Goal: Information Seeking & Learning: Find specific fact

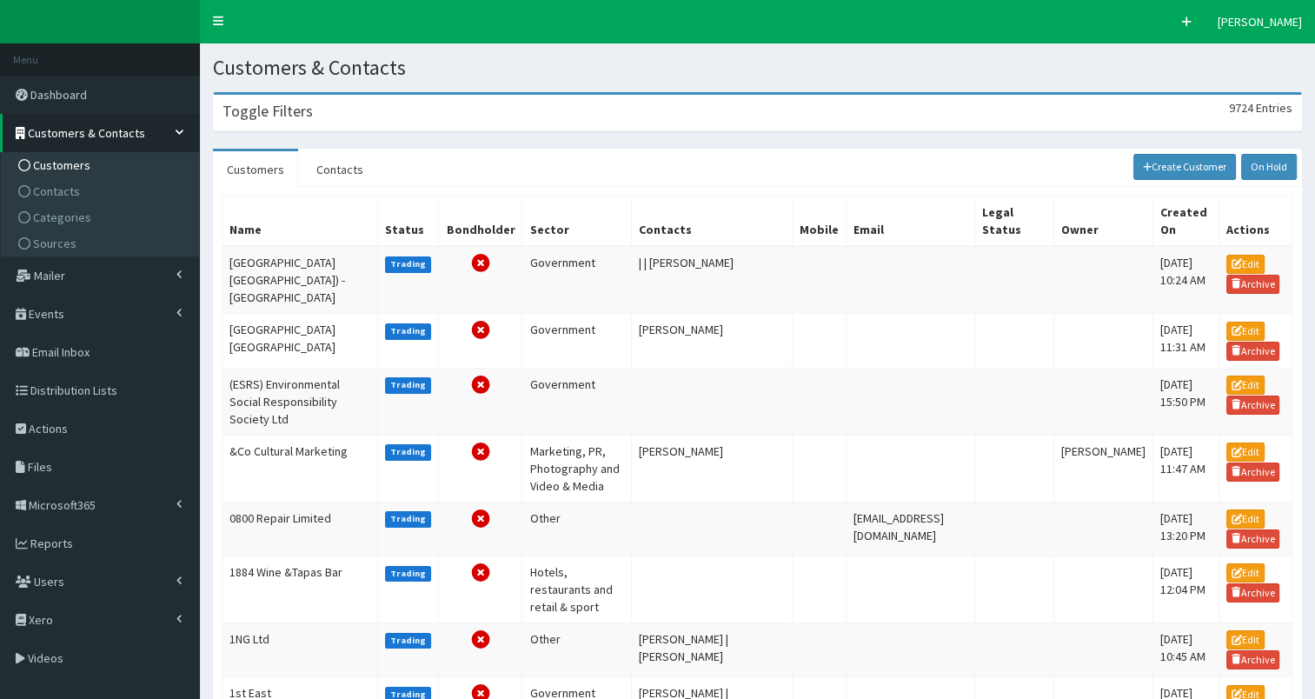
click at [282, 116] on h3 "Toggle Filters" at bounding box center [267, 111] width 90 height 16
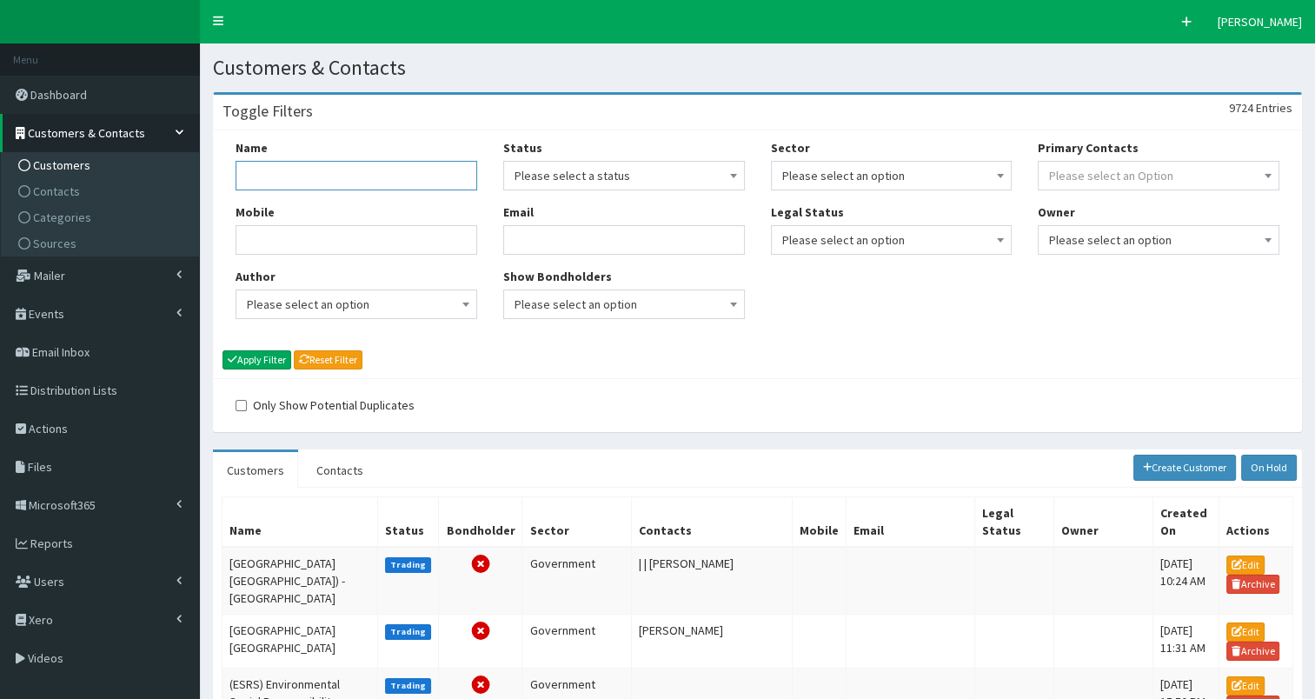
click at [288, 181] on input "Name" at bounding box center [356, 176] width 242 height 30
type input "[PERSON_NAME]"
click at [264, 361] on button "Apply Filter" at bounding box center [256, 359] width 69 height 19
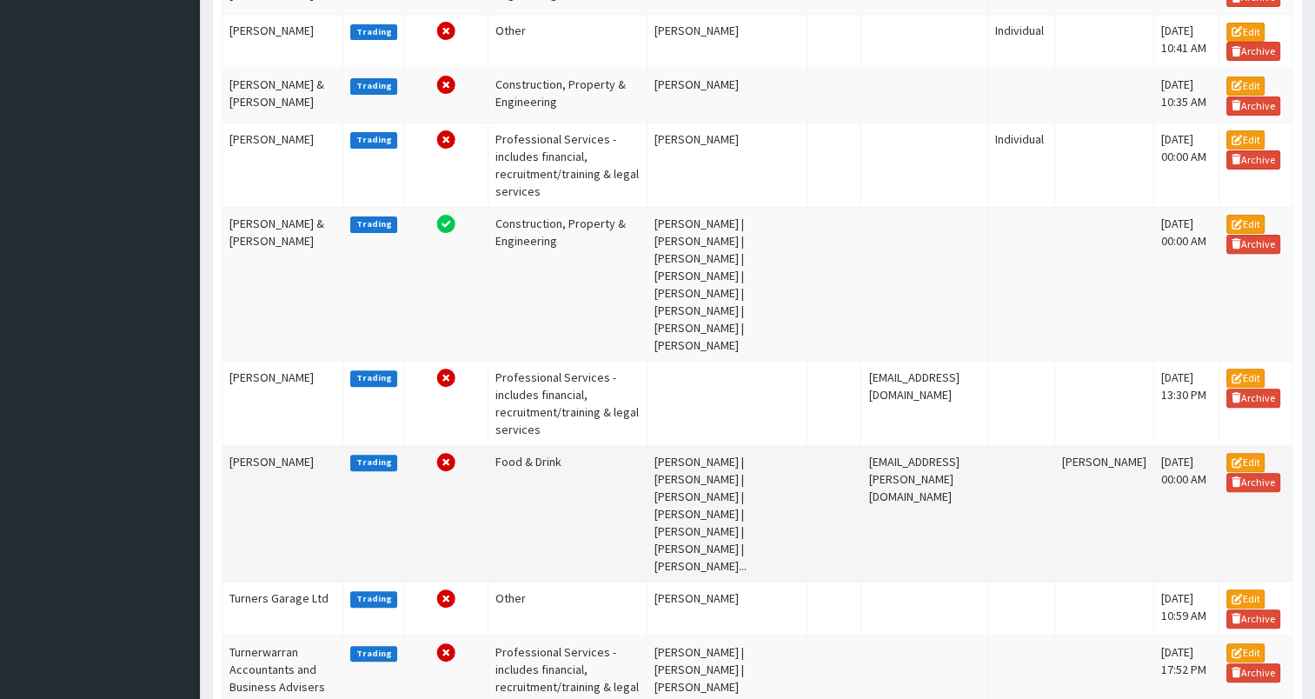
scroll to position [589, 0]
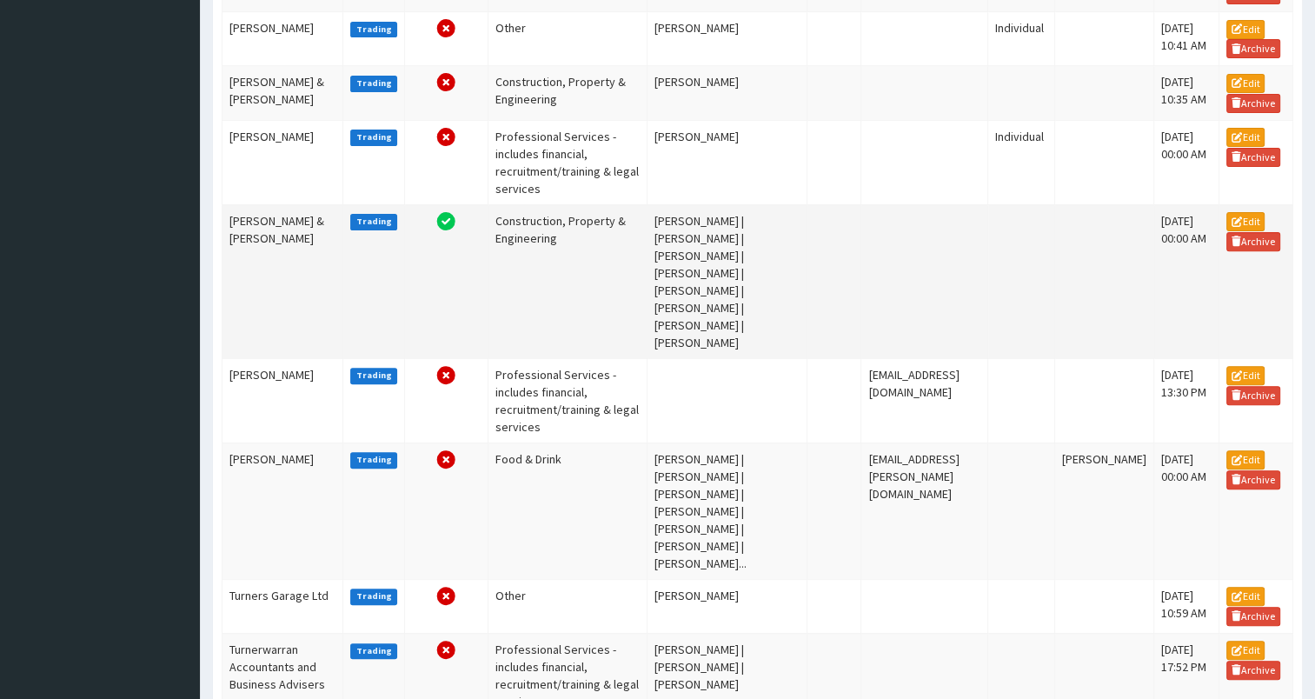
click at [263, 238] on td "Turner & Townsend" at bounding box center [282, 281] width 121 height 154
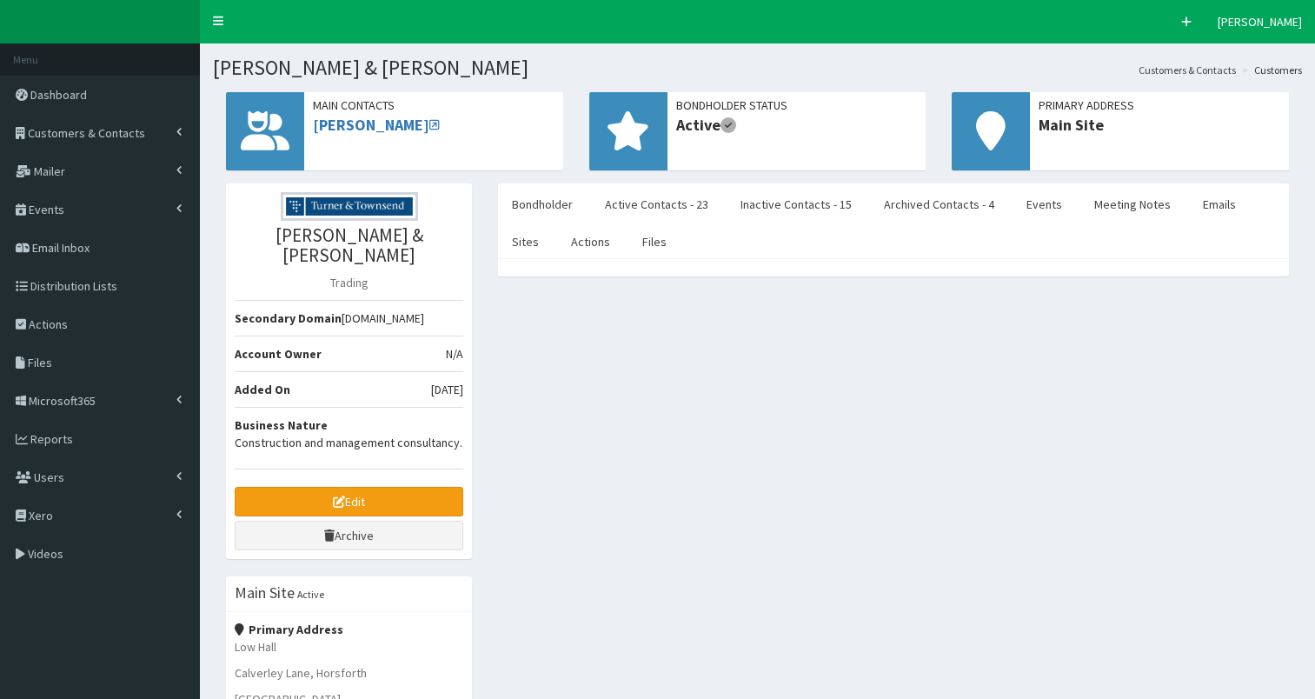
select select "50"
click at [640, 203] on link "Active Contacts - 23" at bounding box center [656, 204] width 131 height 36
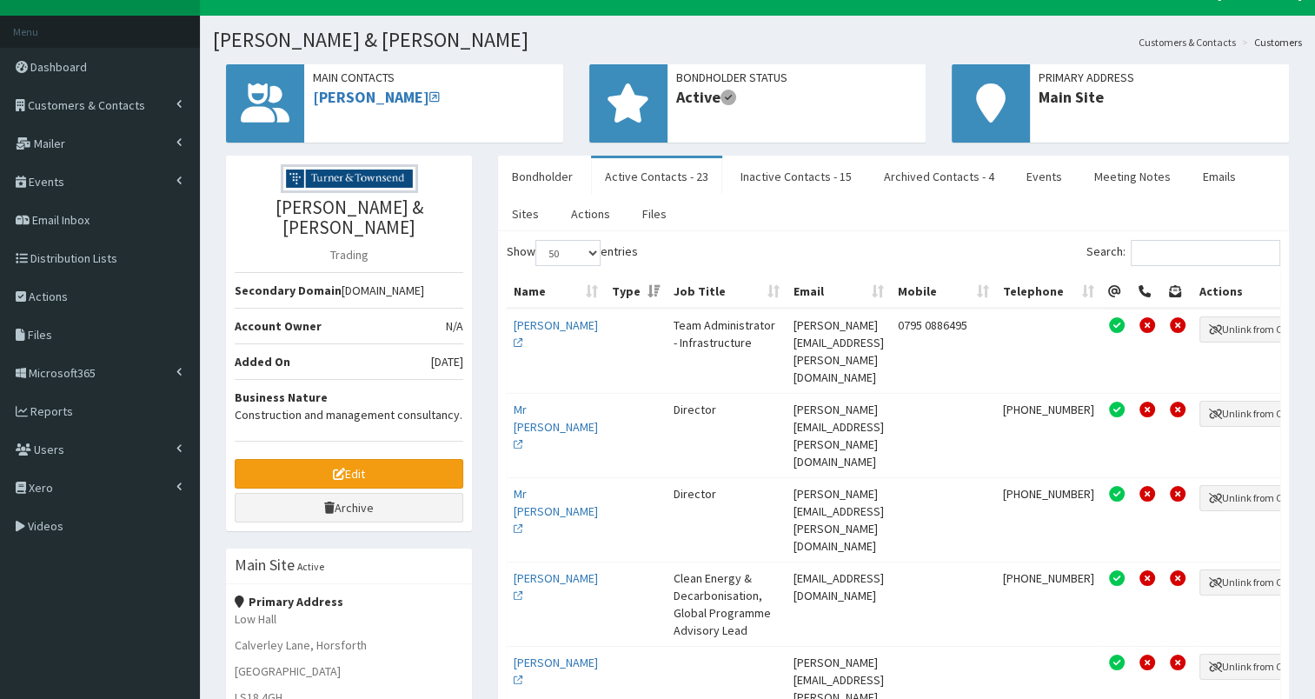
scroll to position [20, 0]
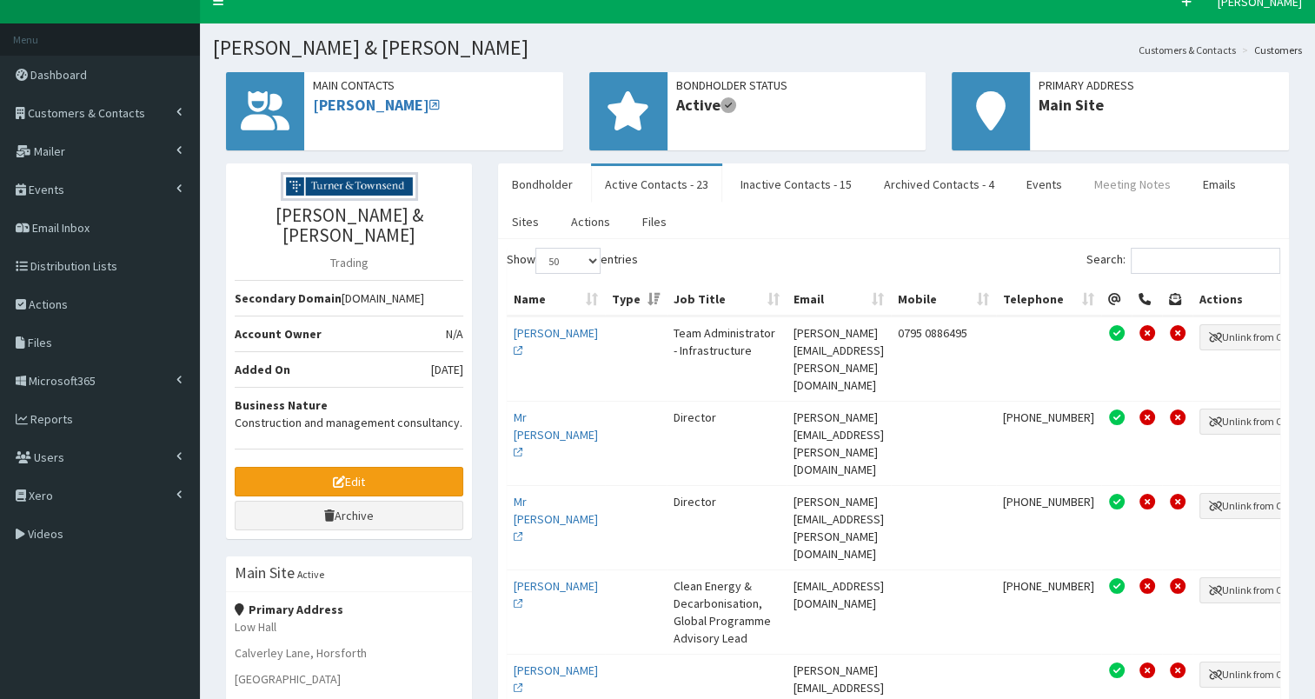
click at [1118, 191] on link "Meeting Notes" at bounding box center [1132, 184] width 104 height 36
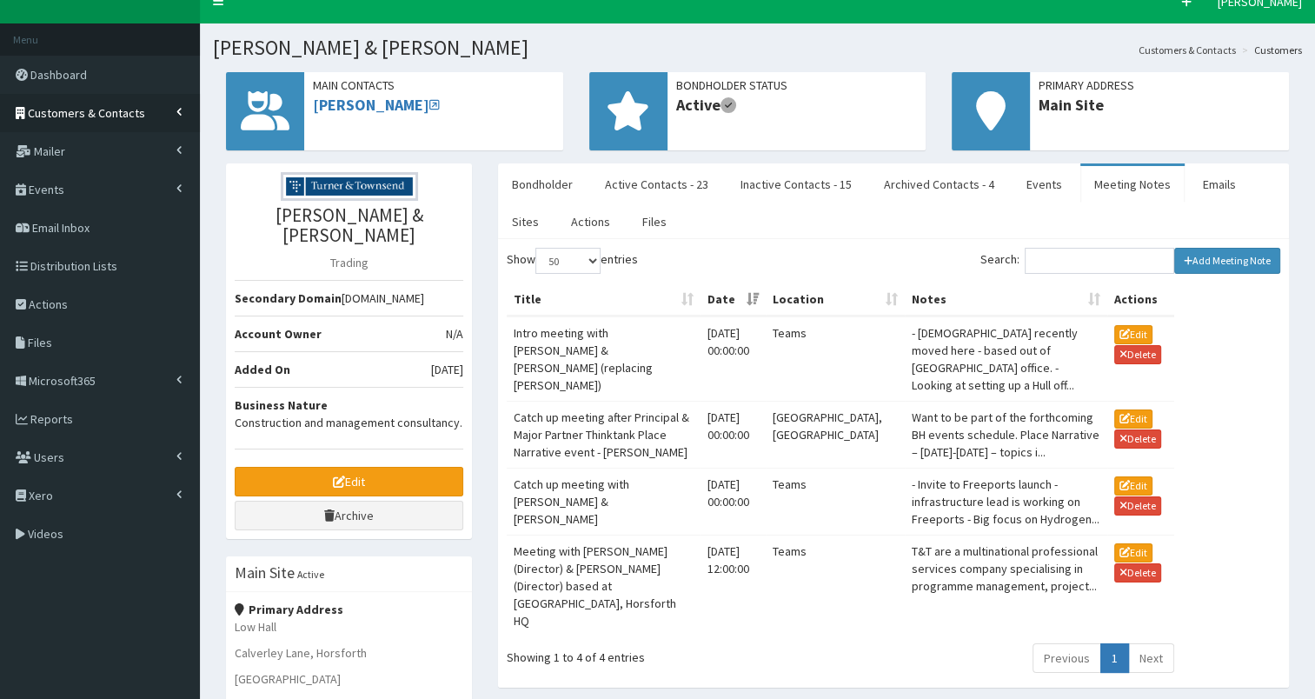
click at [85, 118] on span "Customers & Contacts" at bounding box center [86, 113] width 117 height 16
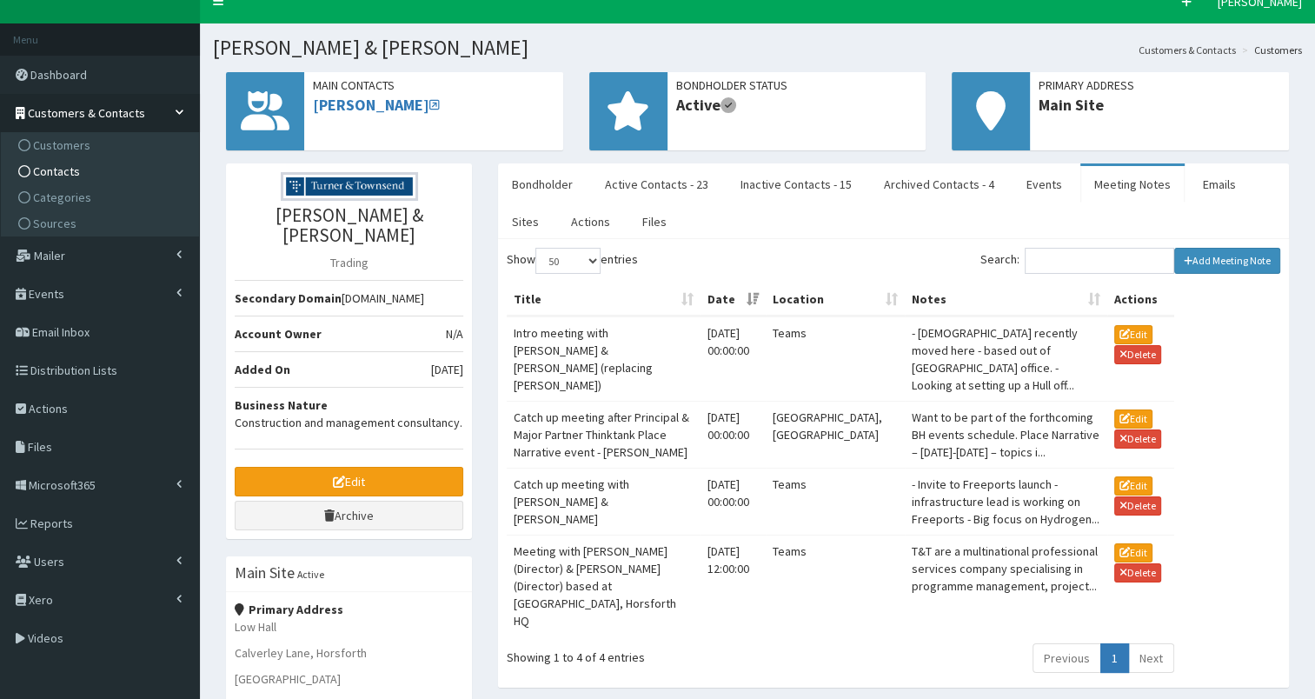
click at [50, 170] on span "Contacts" at bounding box center [56, 171] width 47 height 16
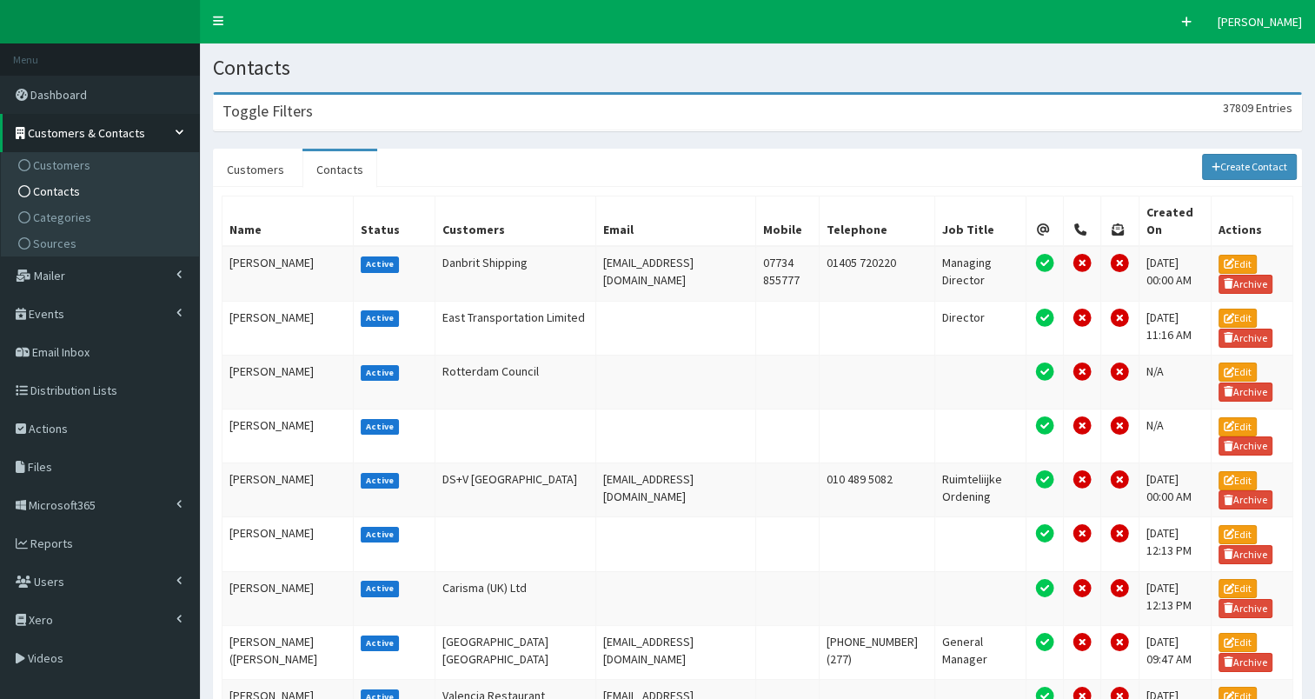
click at [488, 110] on div "Toggle Filters 37809 Entries" at bounding box center [757, 113] width 1087 height 36
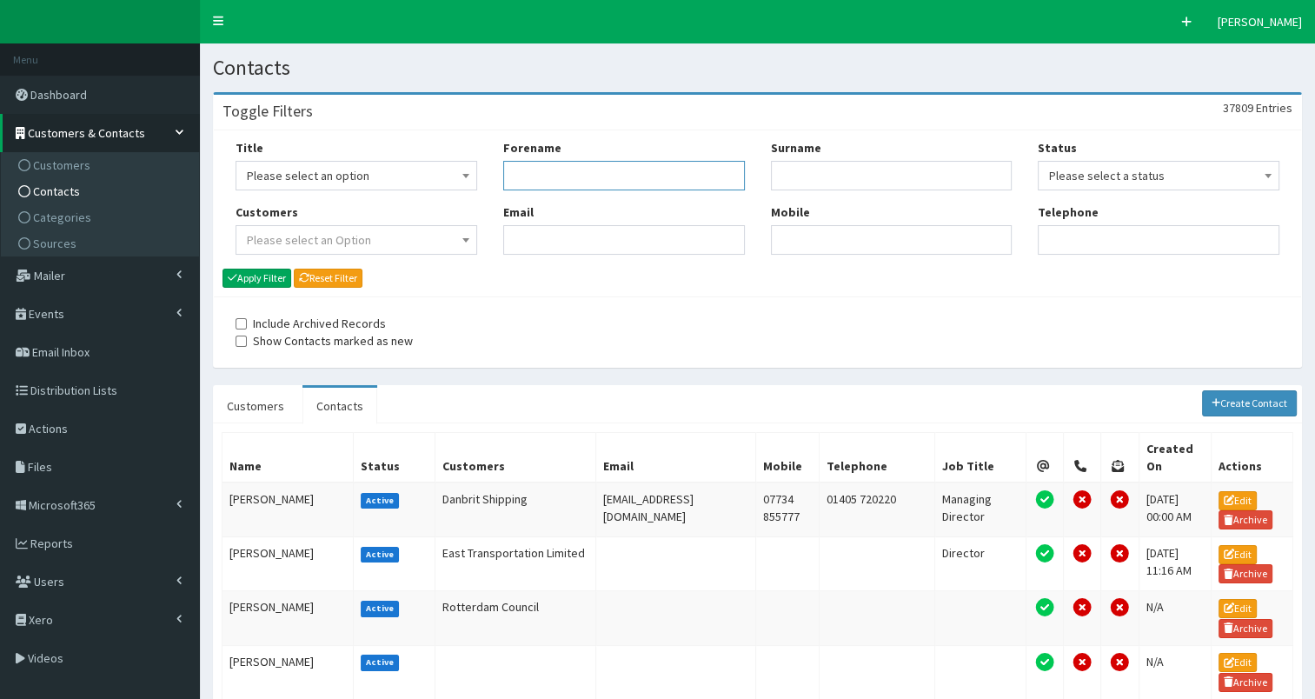
click at [538, 184] on input "Forename" at bounding box center [624, 176] width 242 height 30
type input "emma"
type input "pears"
click at [261, 279] on button "Apply Filter" at bounding box center [256, 278] width 69 height 19
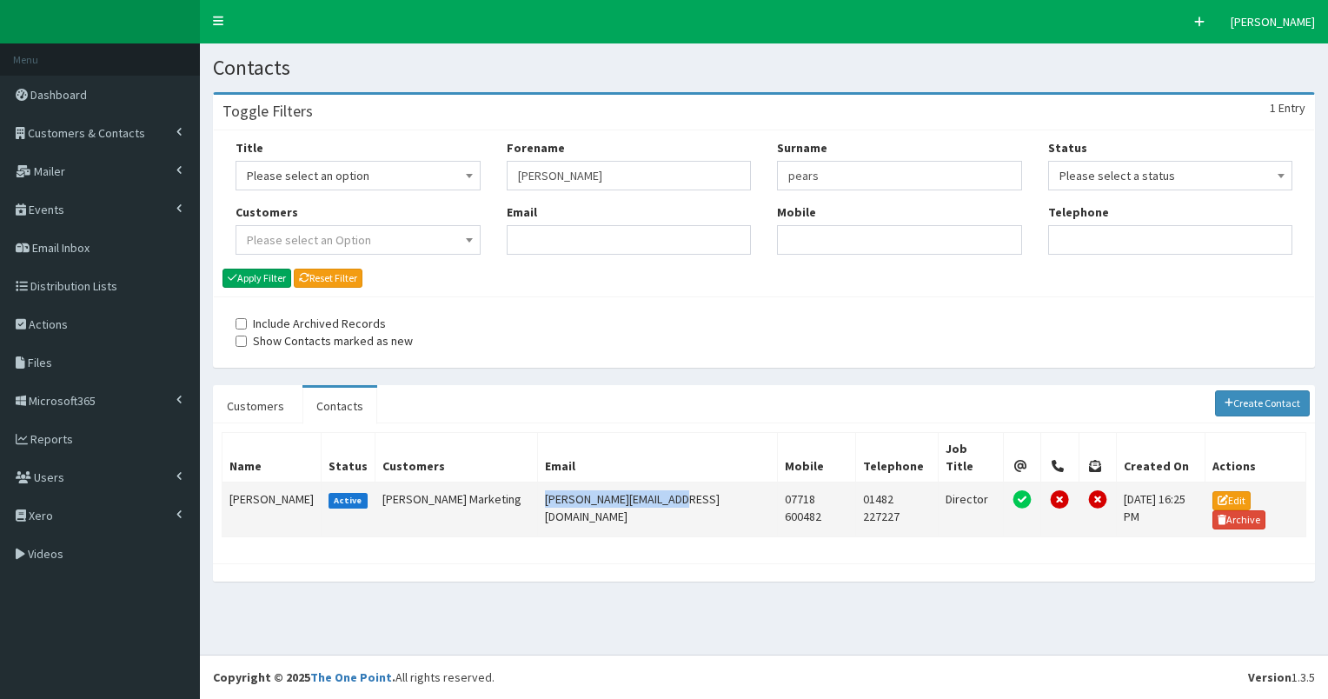
drag, startPoint x: 575, startPoint y: 476, endPoint x: 711, endPoint y: 481, distance: 135.7
click at [711, 482] on td "[PERSON_NAME][EMAIL_ADDRESS][DOMAIN_NAME]" at bounding box center [658, 509] width 240 height 55
copy td "[PERSON_NAME][EMAIL_ADDRESS][DOMAIN_NAME]"
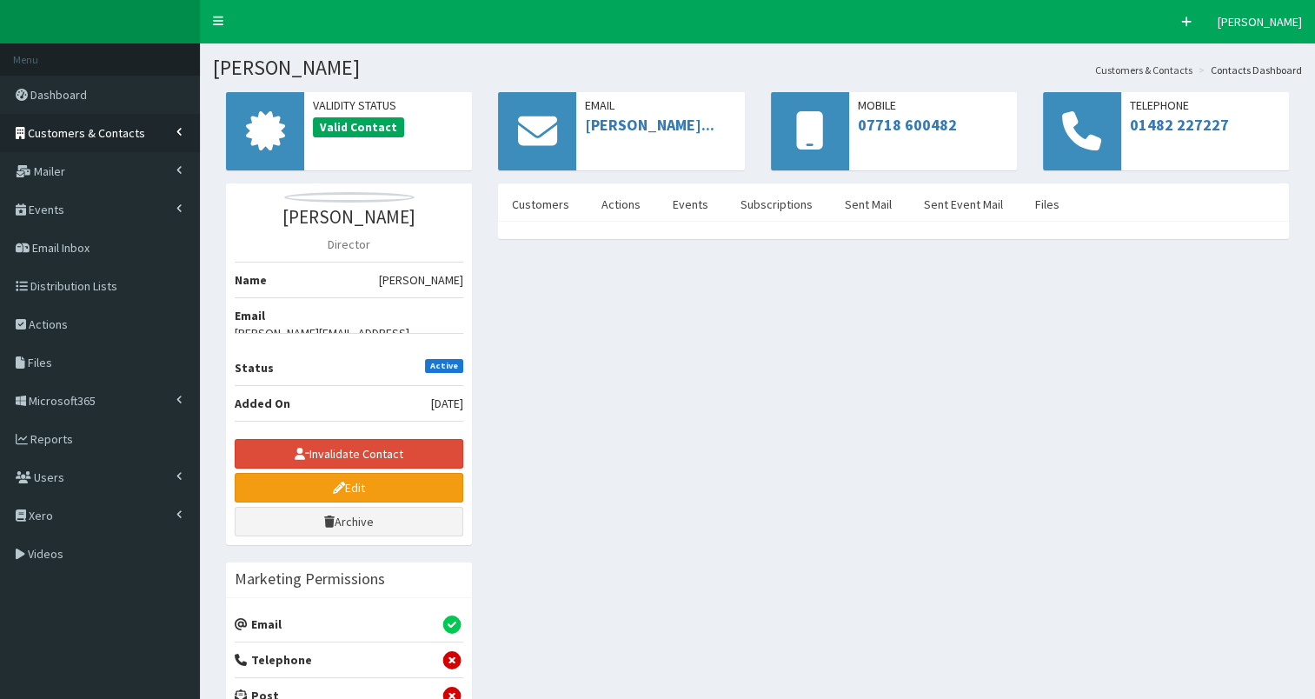
click at [51, 132] on span "Customers & Contacts" at bounding box center [86, 133] width 117 height 16
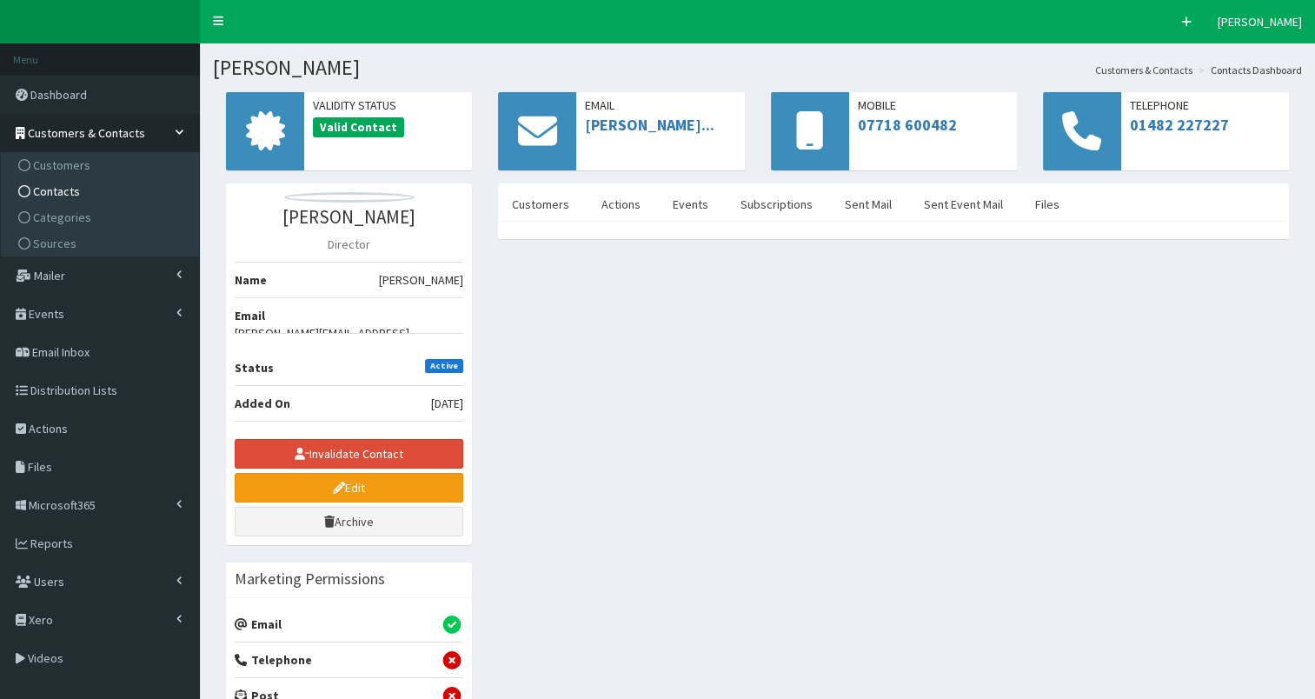
click at [52, 186] on span "Contacts" at bounding box center [56, 191] width 47 height 16
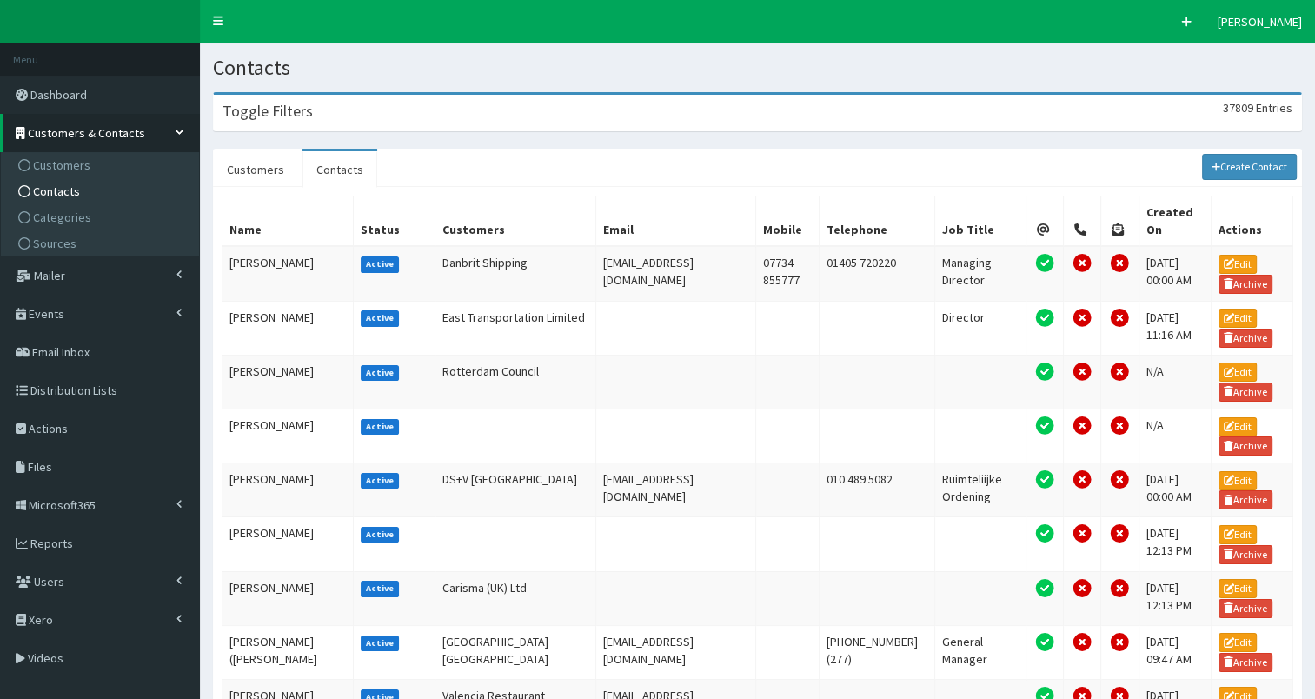
click at [465, 118] on div "Toggle Filters 37809 Entries" at bounding box center [757, 113] width 1087 height 36
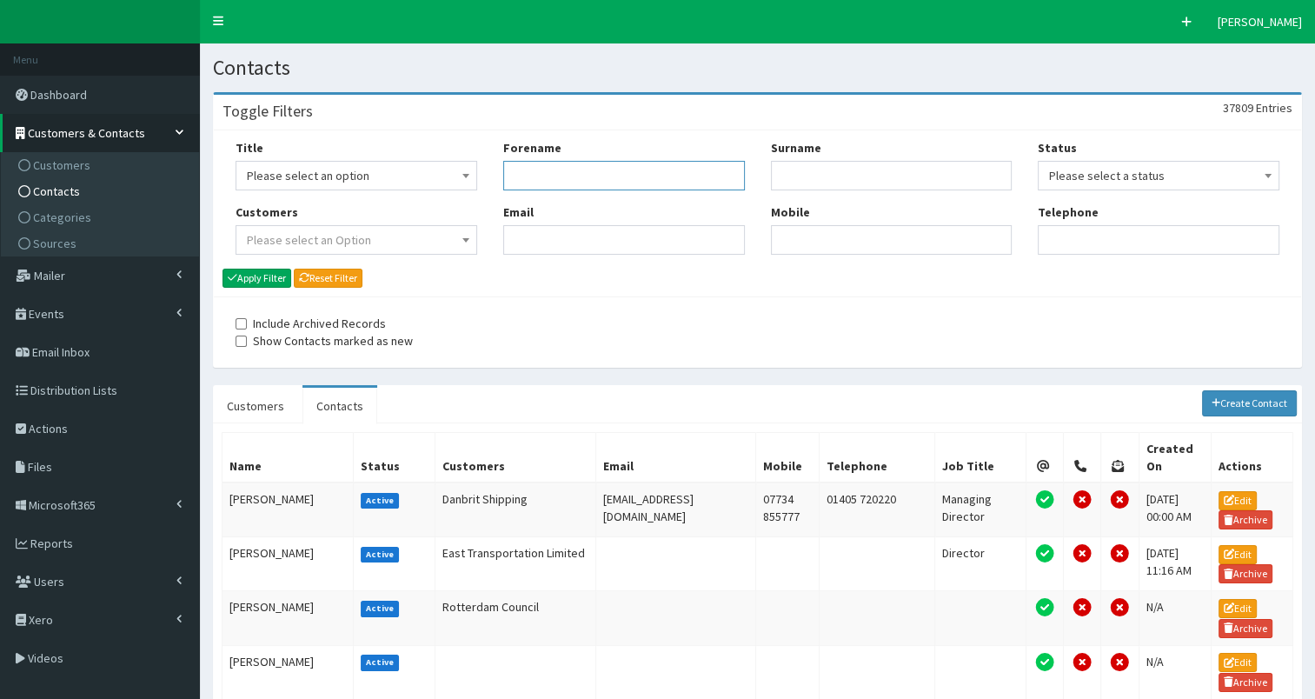
click at [553, 175] on input "Forename" at bounding box center [624, 176] width 242 height 30
drag, startPoint x: 541, startPoint y: 174, endPoint x: 593, endPoint y: 193, distance: 54.7
click at [616, 175] on input "jasonspeedy" at bounding box center [624, 176] width 242 height 30
type input "jason"
paste input "speedy"
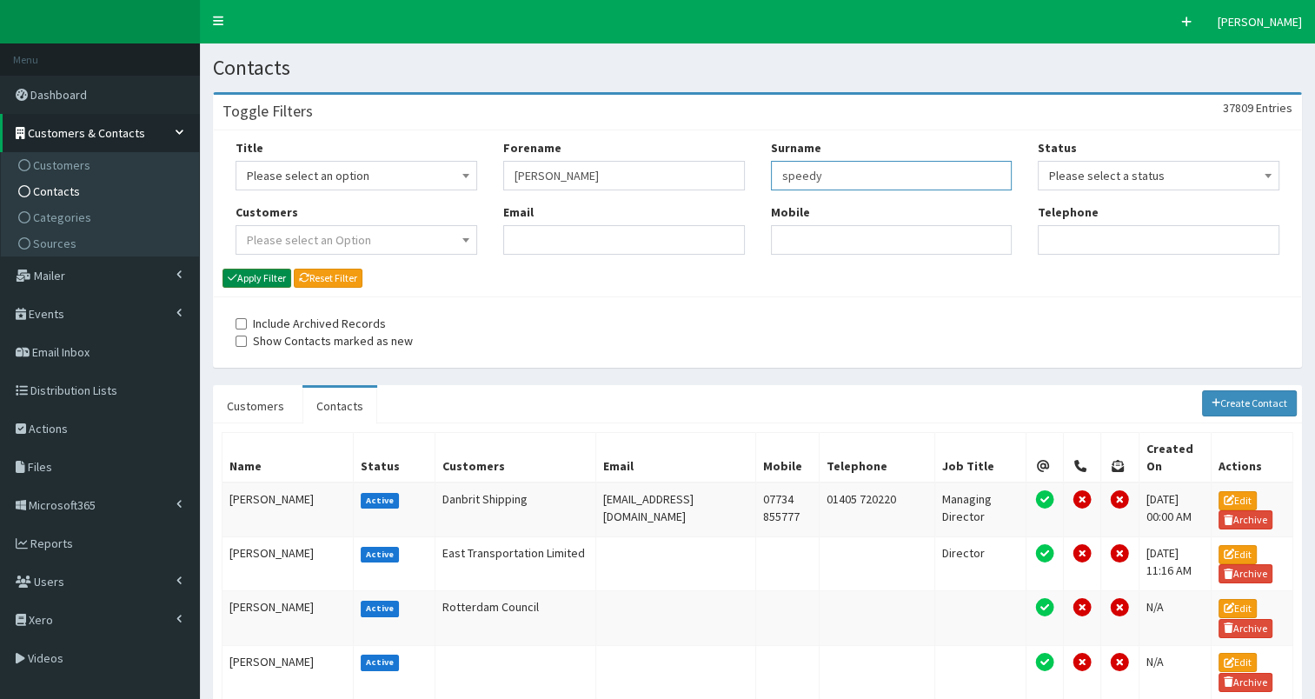
type input "speedy"
click at [271, 273] on button "Apply Filter" at bounding box center [256, 278] width 69 height 19
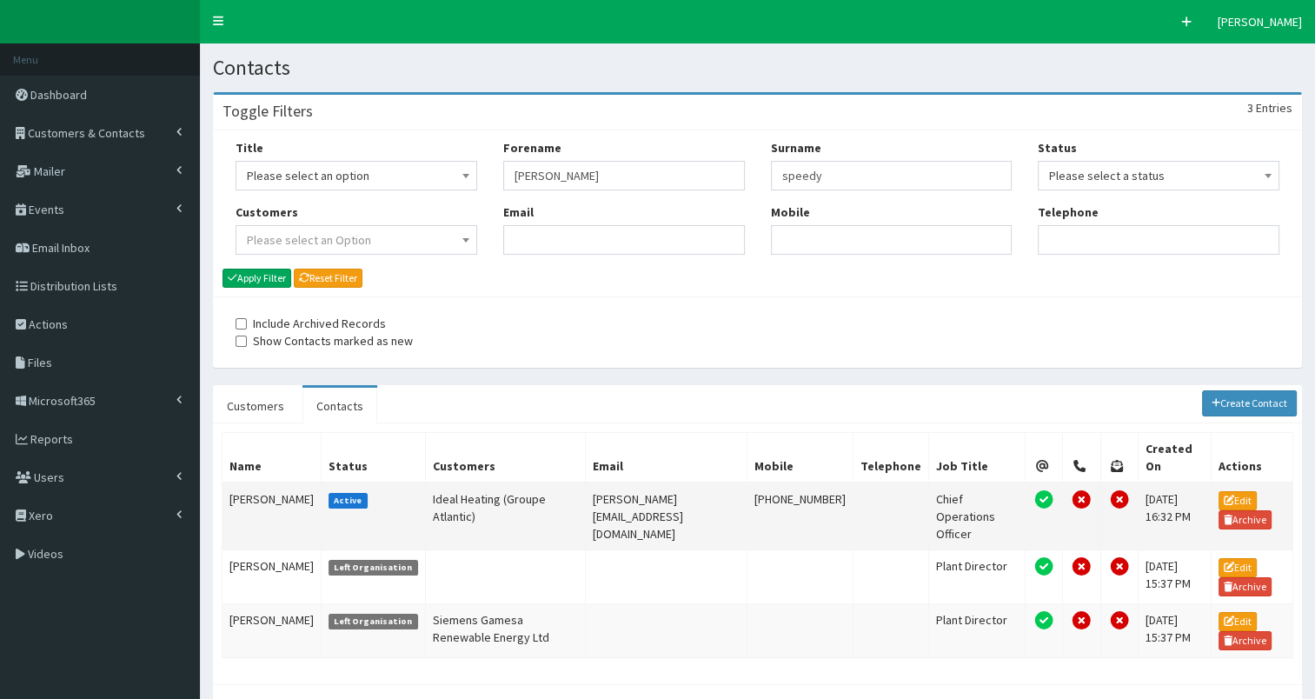
click at [251, 487] on td "Jason Speedy" at bounding box center [271, 516] width 99 height 68
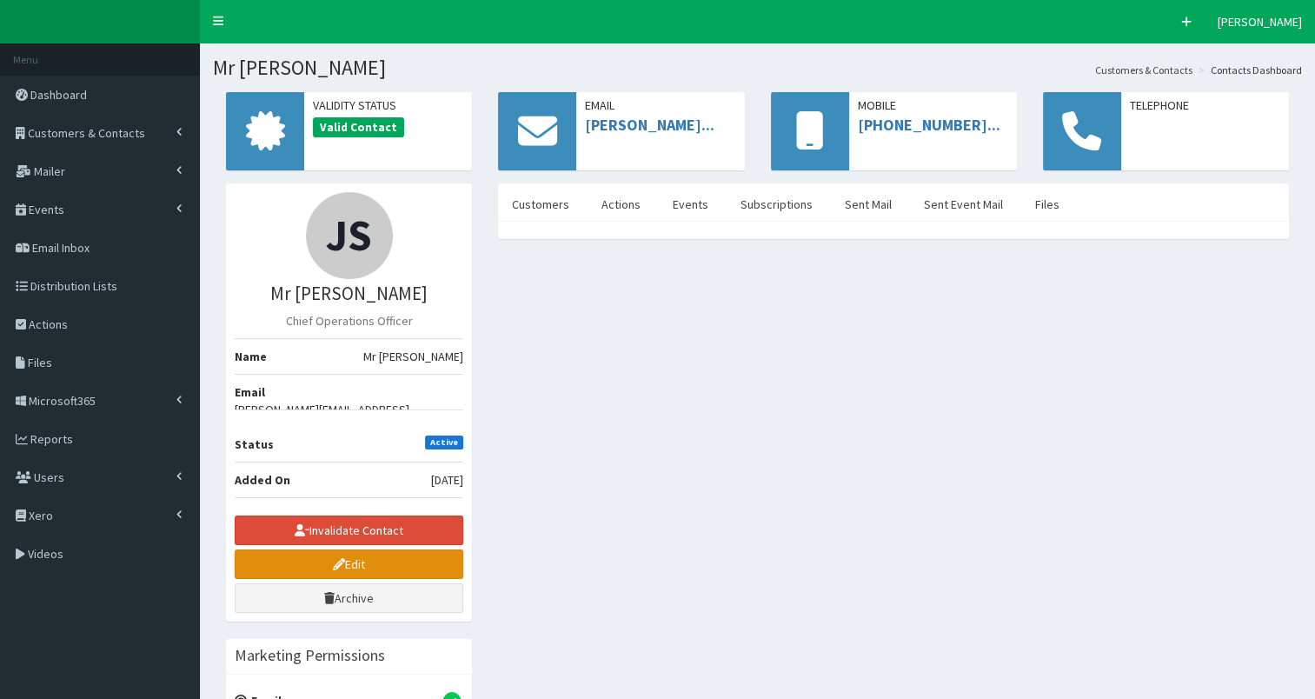
click at [299, 549] on link "Edit" at bounding box center [349, 564] width 229 height 30
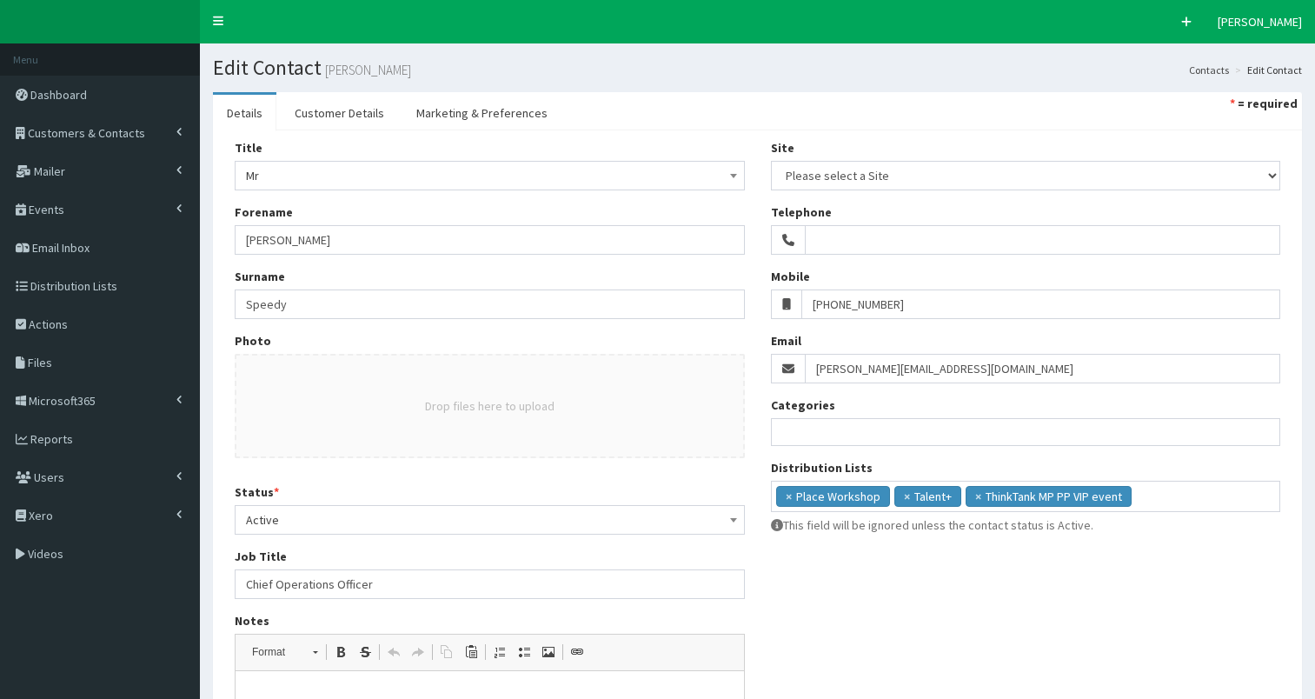
select select
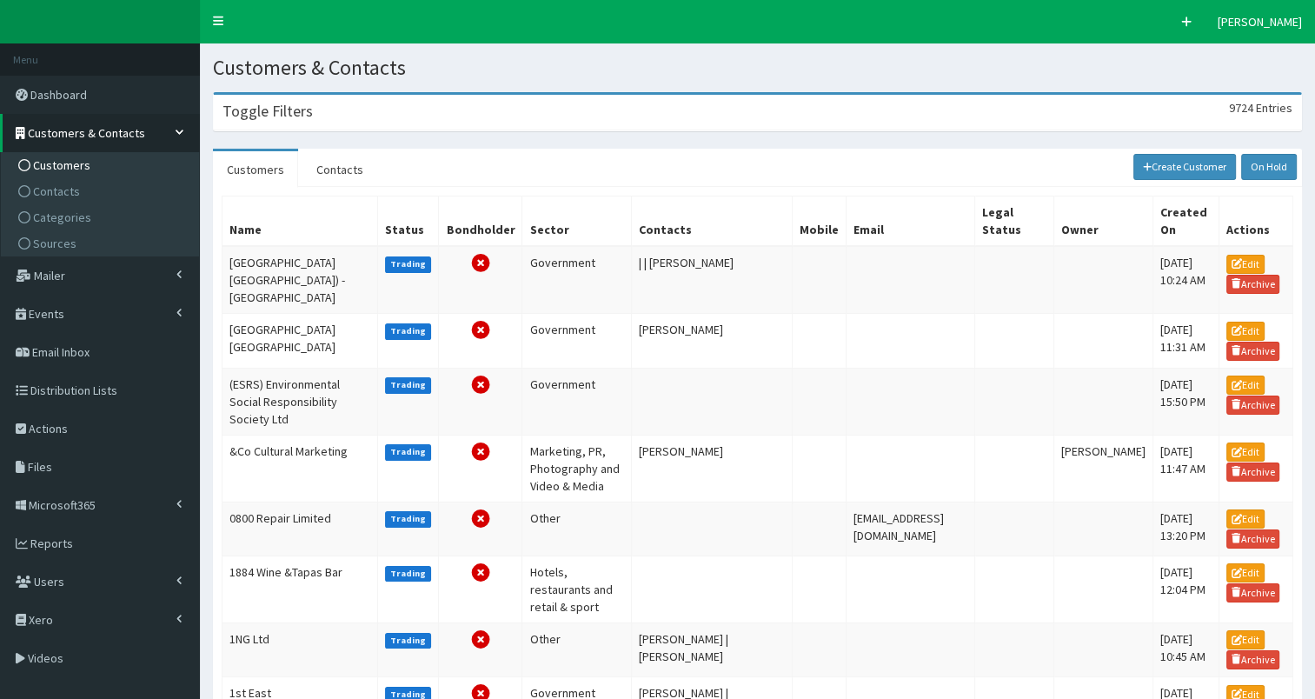
click at [238, 122] on div "Toggle Filters 9724 Entries" at bounding box center [757, 113] width 1087 height 36
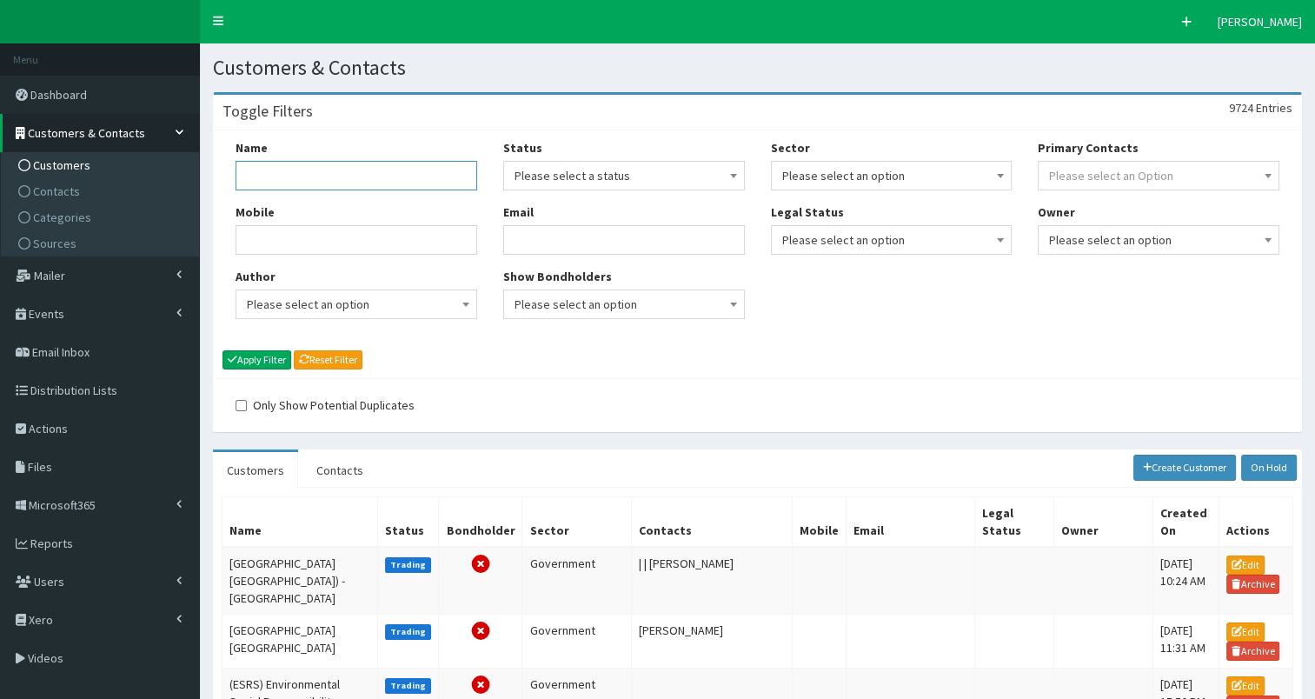
click at [250, 175] on input "Name" at bounding box center [356, 176] width 242 height 30
type input "remewables"
click at [249, 358] on button "Apply Filter" at bounding box center [256, 359] width 69 height 19
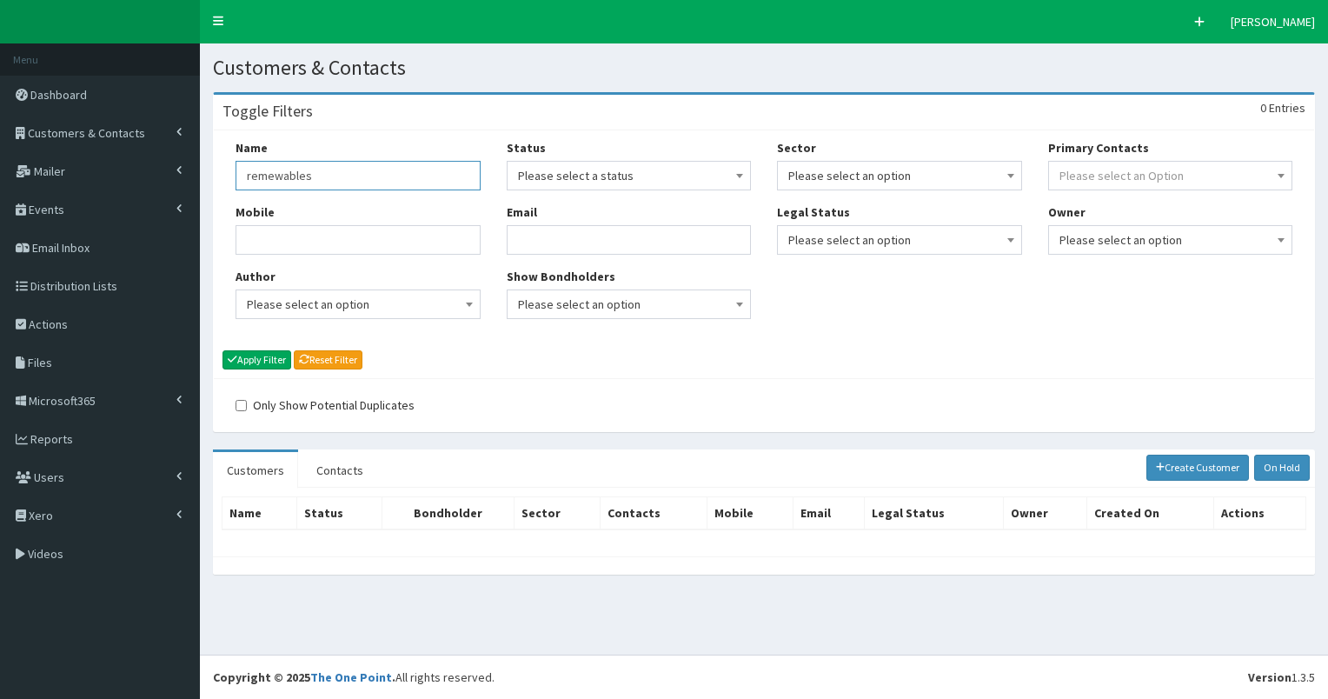
click at [255, 175] on input "remewables" at bounding box center [357, 176] width 245 height 30
type input "renewables"
click at [254, 355] on button "Apply Filter" at bounding box center [256, 359] width 69 height 19
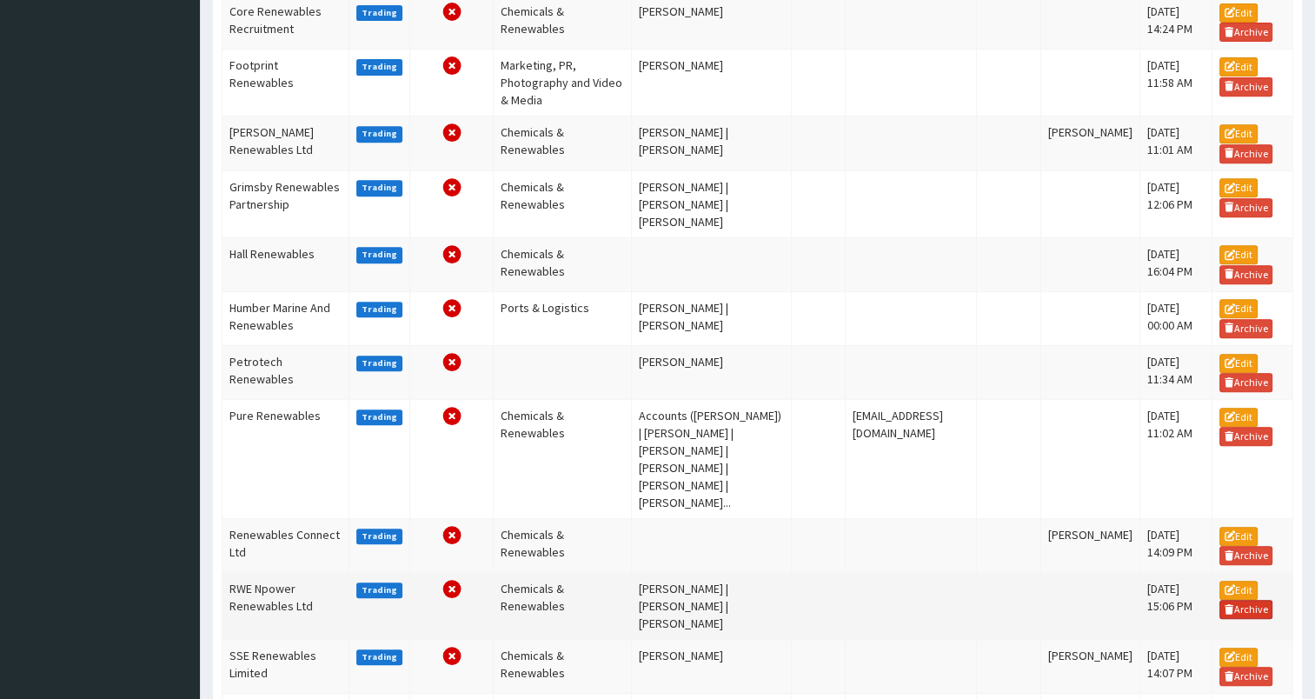
scroll to position [737, 0]
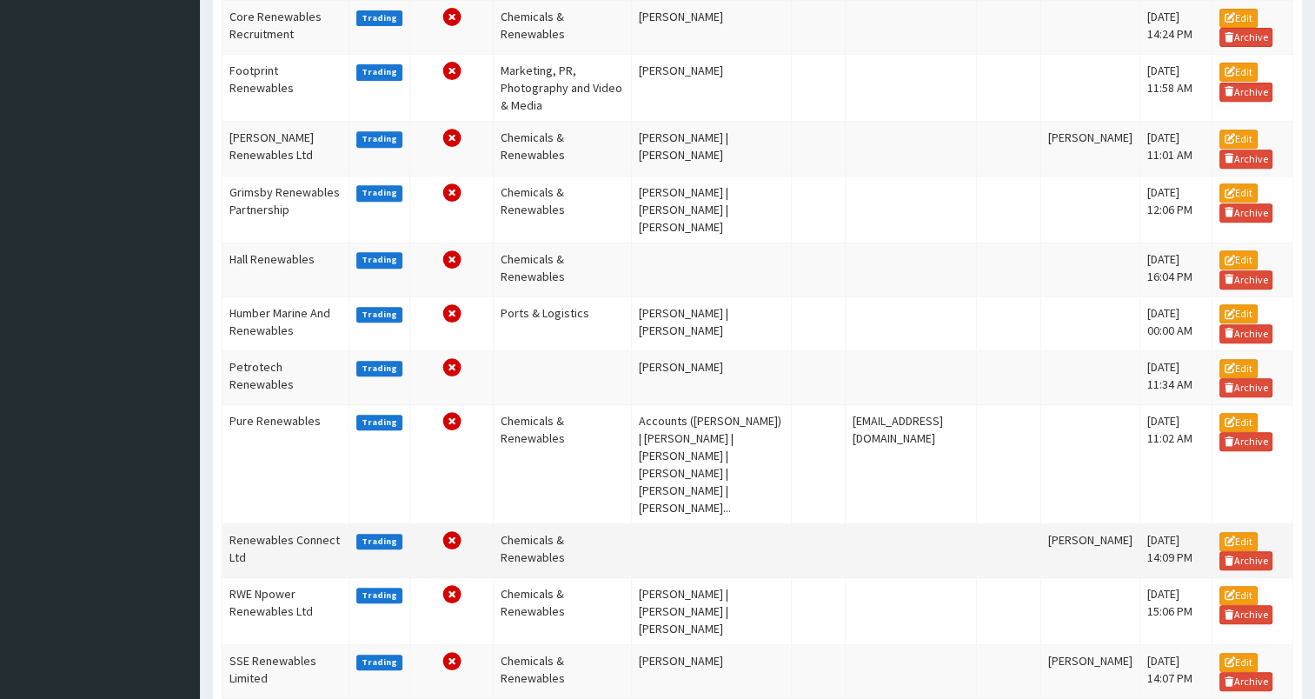
click at [262, 524] on td "Renewables Connect Ltd" at bounding box center [285, 551] width 127 height 54
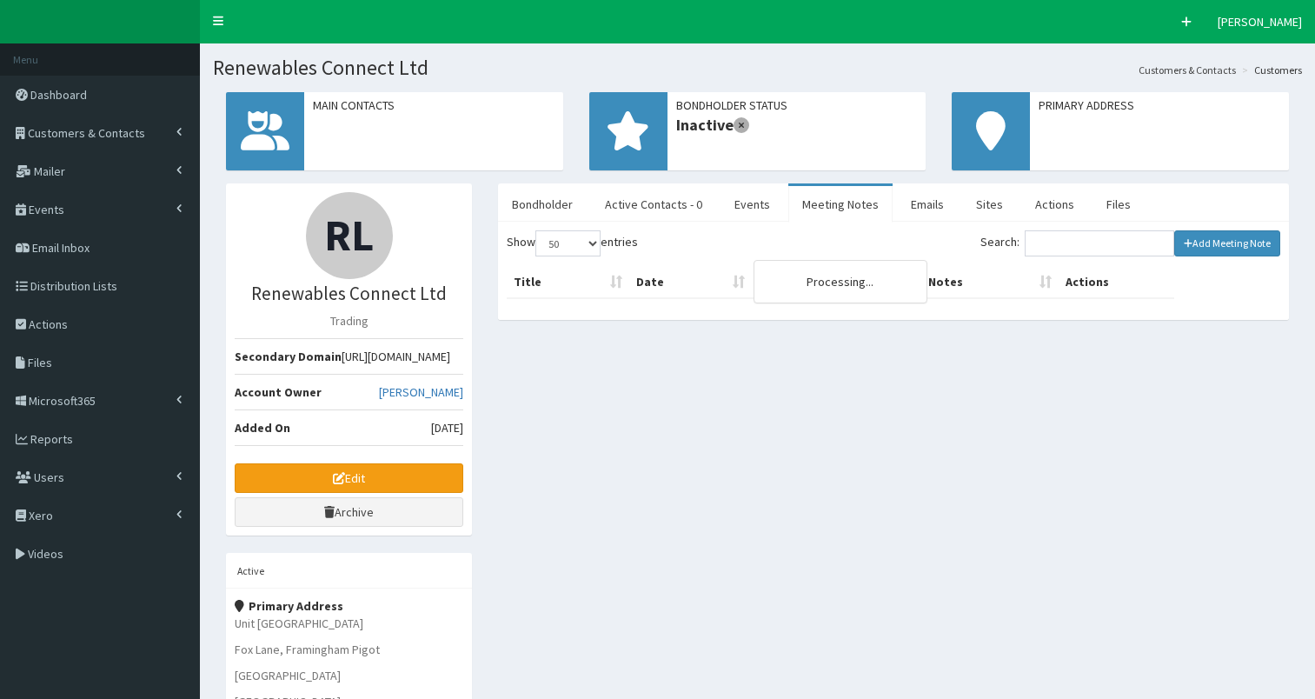
select select "50"
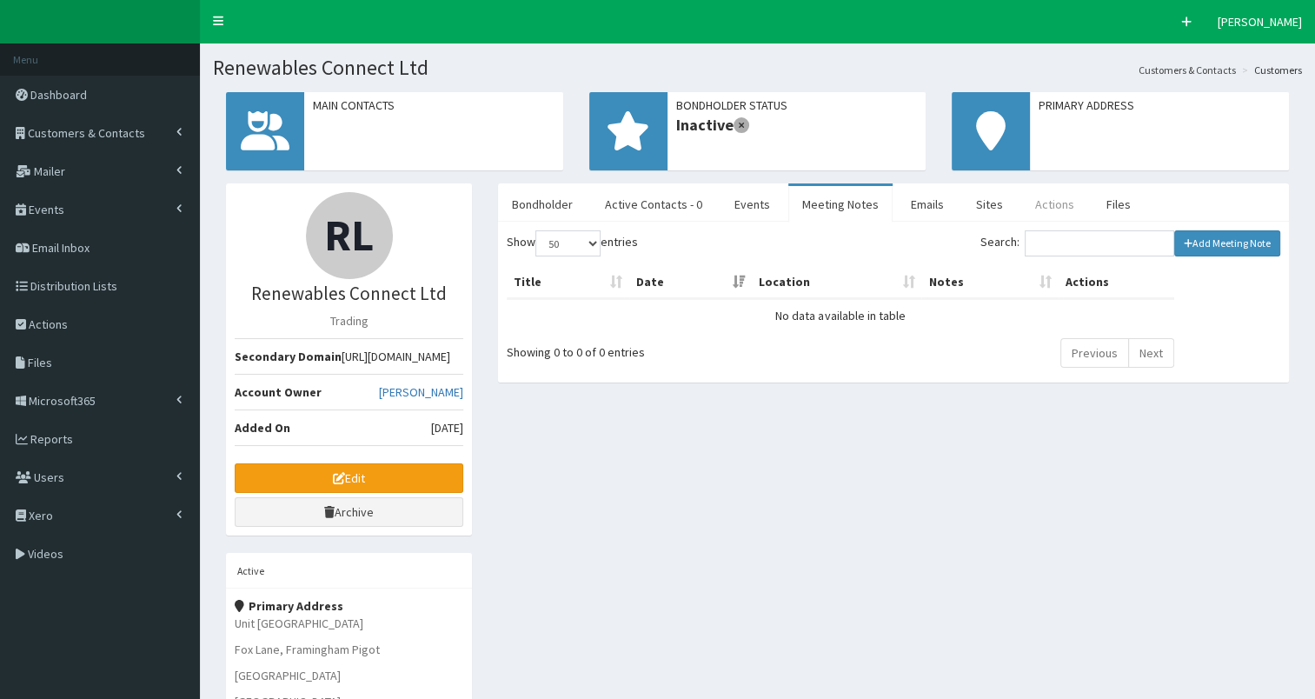
click at [1048, 208] on link "Actions" at bounding box center [1054, 204] width 67 height 36
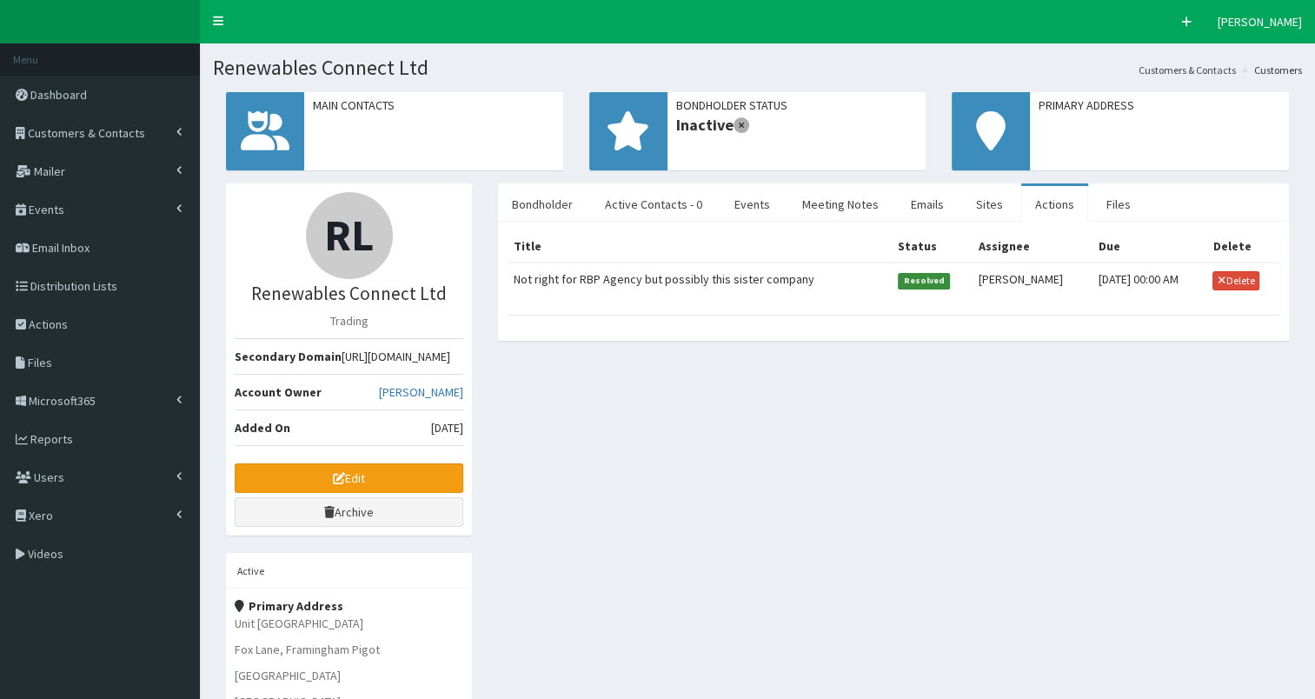
click at [899, 281] on span "Resolved" at bounding box center [924, 281] width 52 height 16
select select
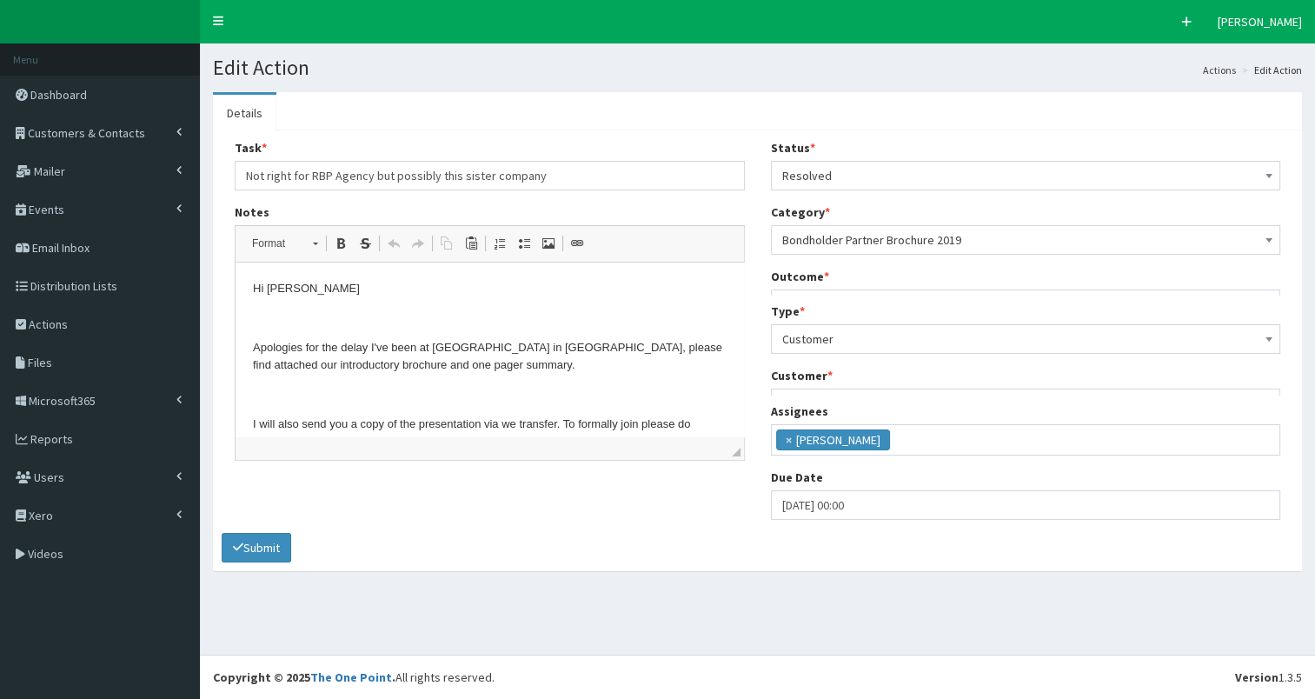
scroll to position [10, 0]
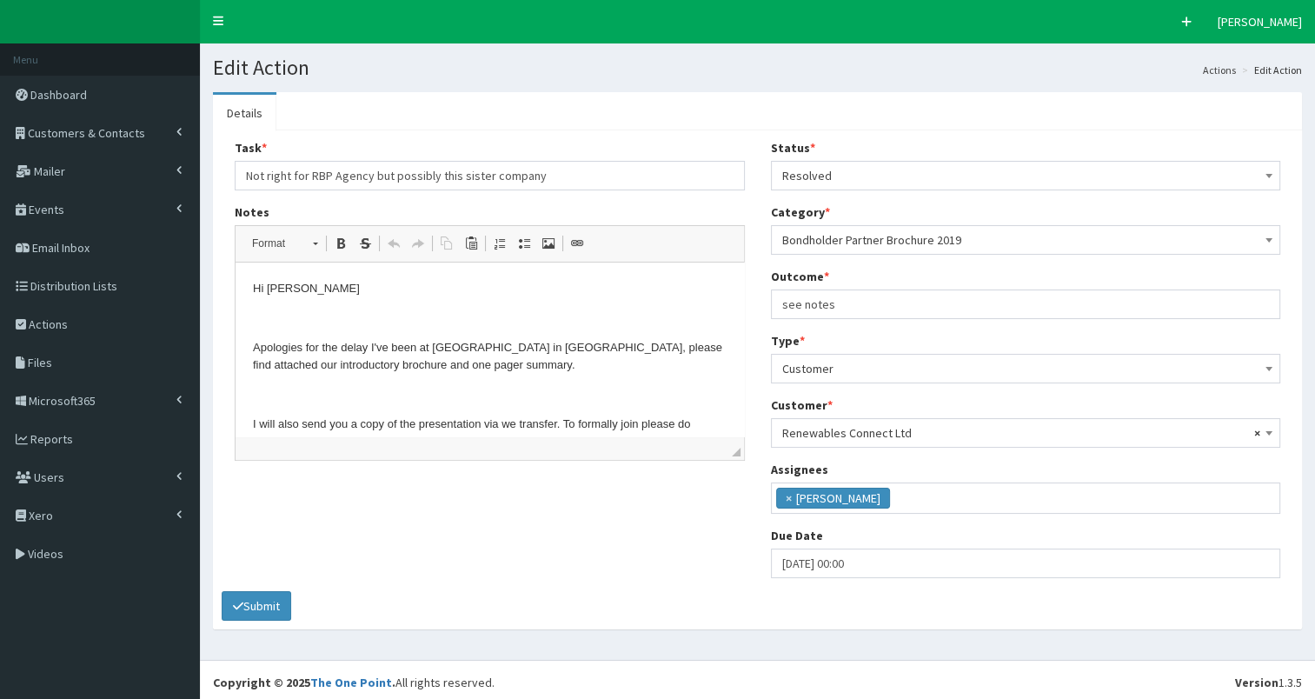
click at [249, 289] on html "Hi Nina Apologies for the delay I've been at Reckitt in Hull, please find attac…" at bounding box center [489, 607] width 508 height 690
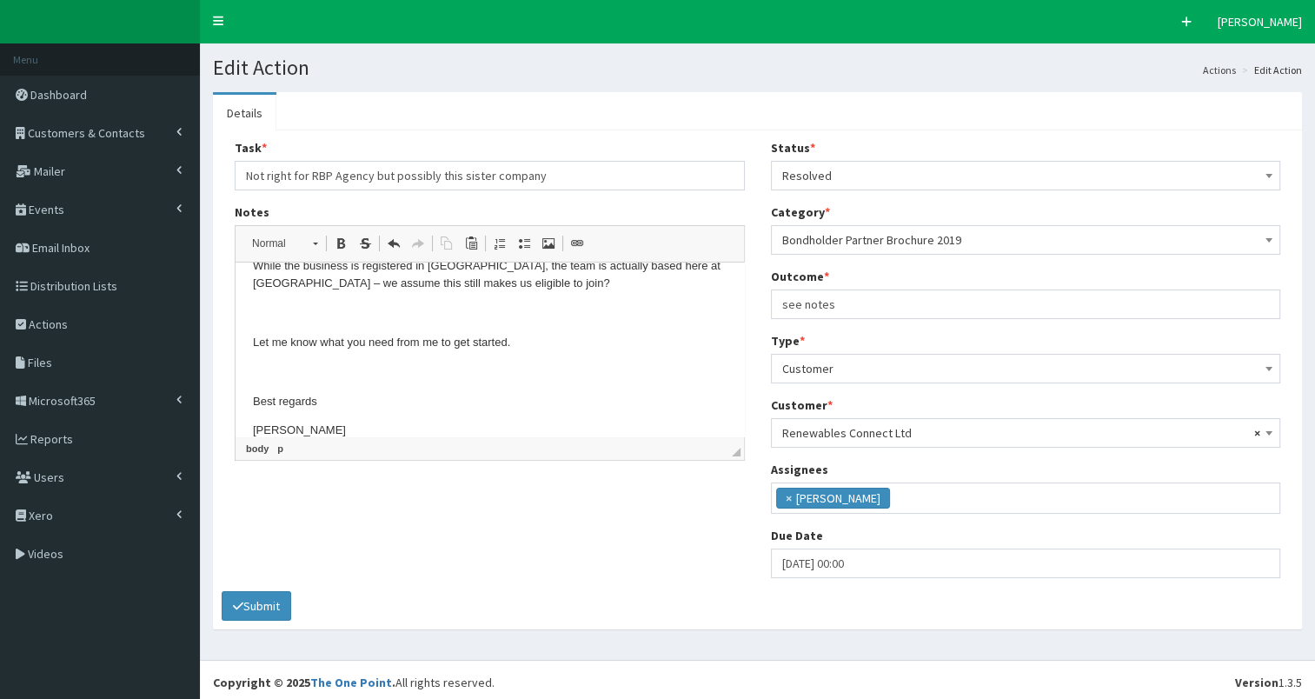
scroll to position [0, 0]
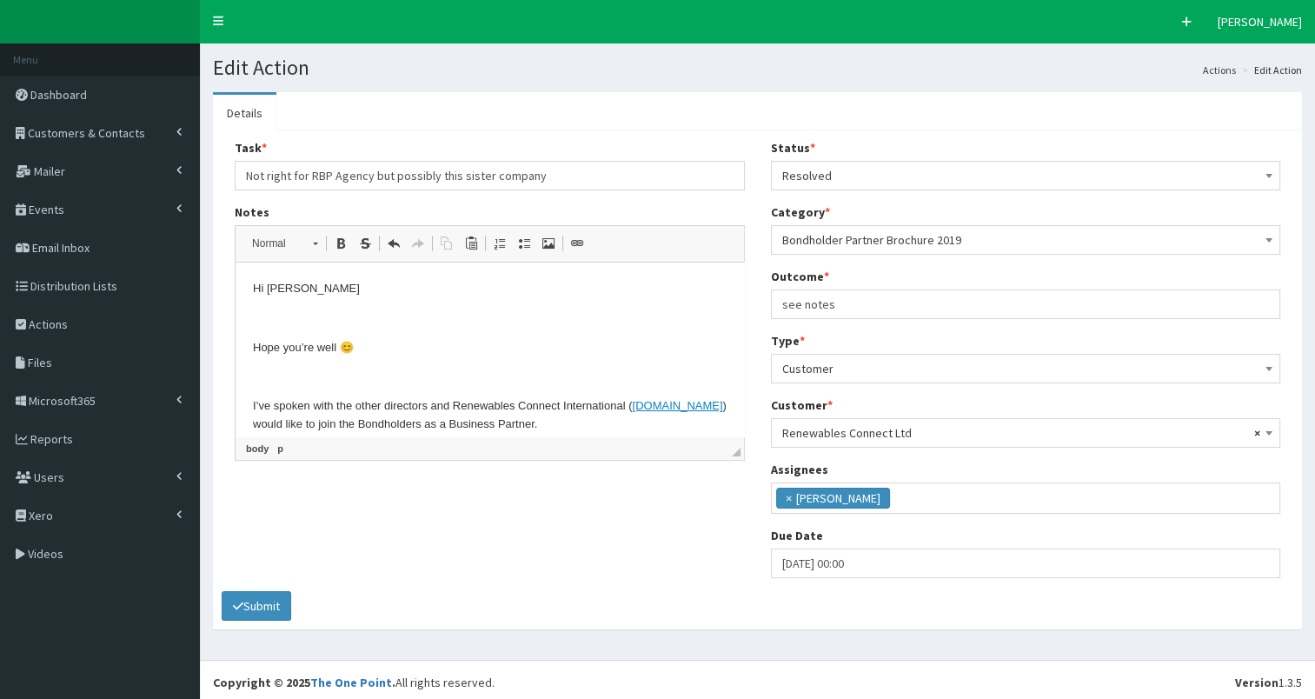
drag, startPoint x: 739, startPoint y: 318, endPoint x: 919, endPoint y: 520, distance: 270.8
click at [254, 287] on p "Hi Lea" at bounding box center [490, 289] width 474 height 18
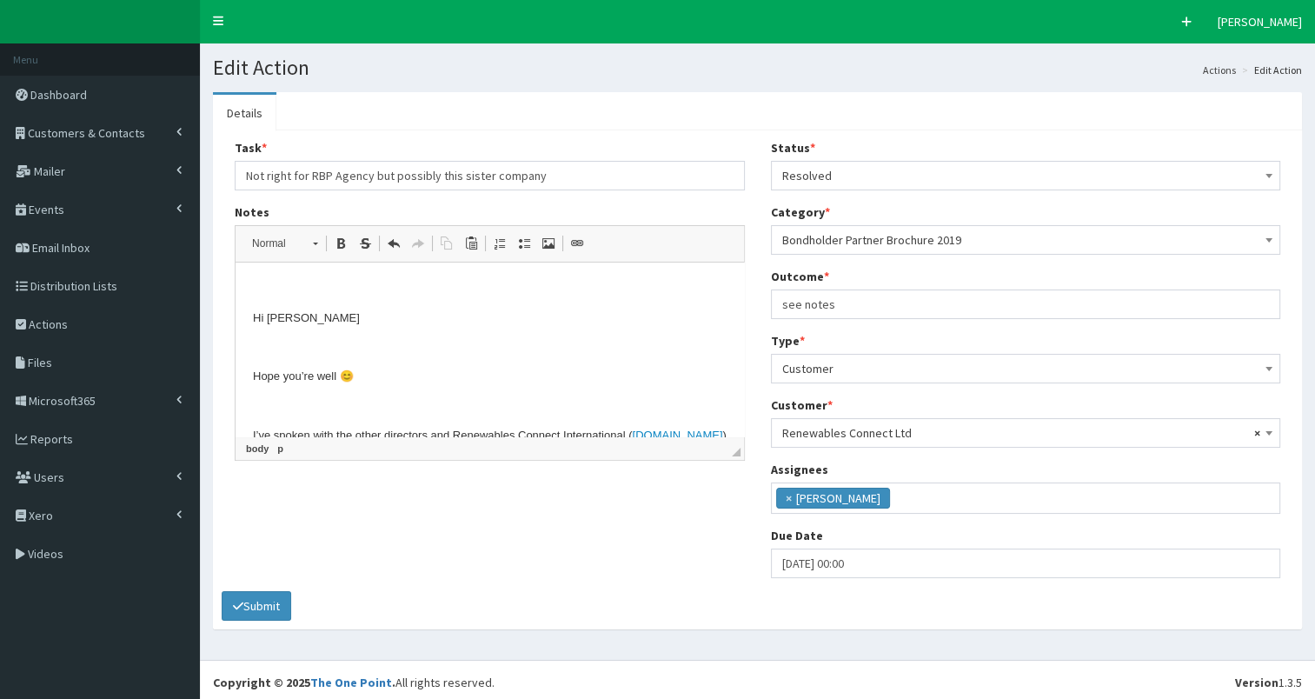
scroll to position [100, 0]
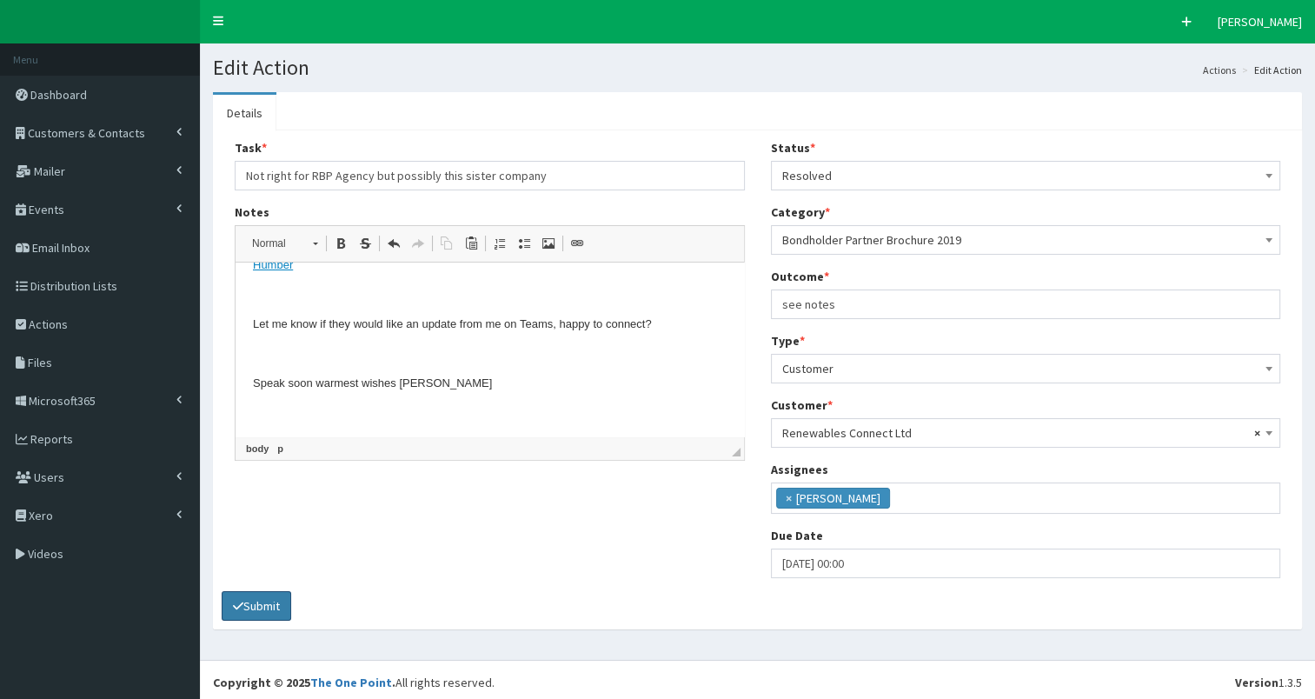
click at [252, 601] on button "Submit" at bounding box center [257, 606] width 70 height 30
